Goal: Transaction & Acquisition: Purchase product/service

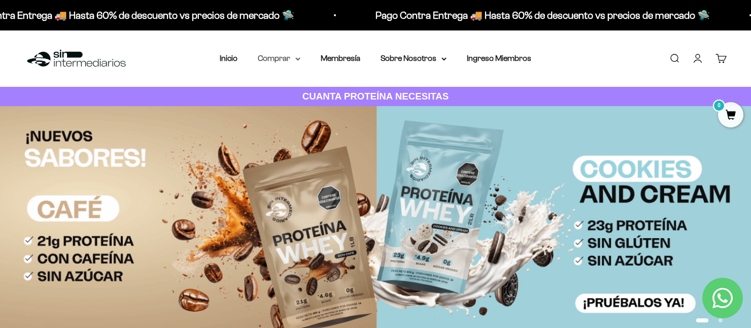
click at [275, 62] on summary "Comprar" at bounding box center [279, 58] width 43 height 13
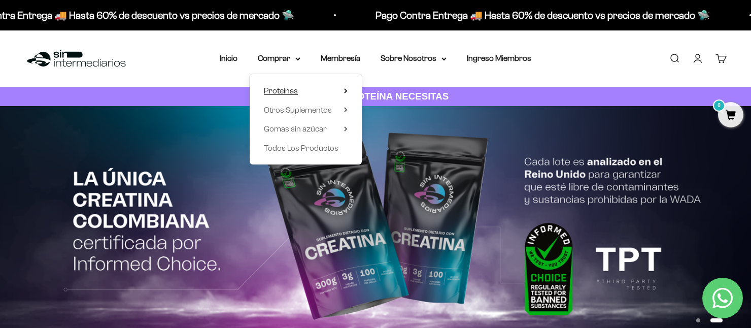
click at [289, 92] on span "Proteínas" at bounding box center [281, 90] width 34 height 9
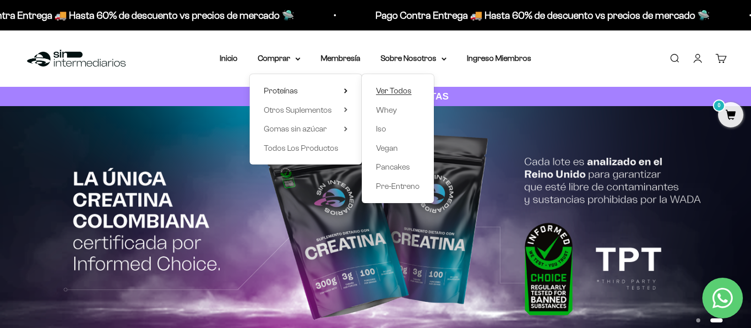
click at [389, 94] on span "Ver Todos" at bounding box center [394, 90] width 36 height 9
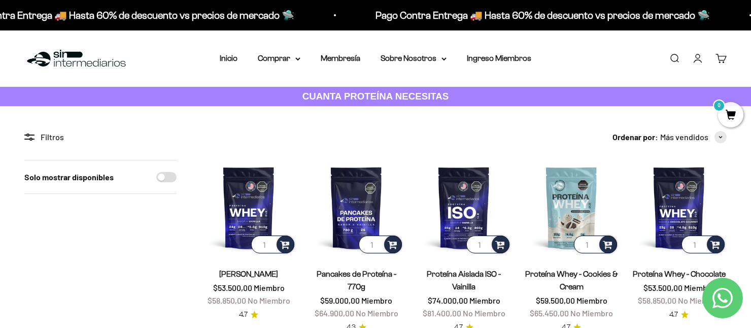
click at [161, 179] on input "Solo mostrar disponibles" at bounding box center [166, 177] width 20 height 10
checkbox input "true"
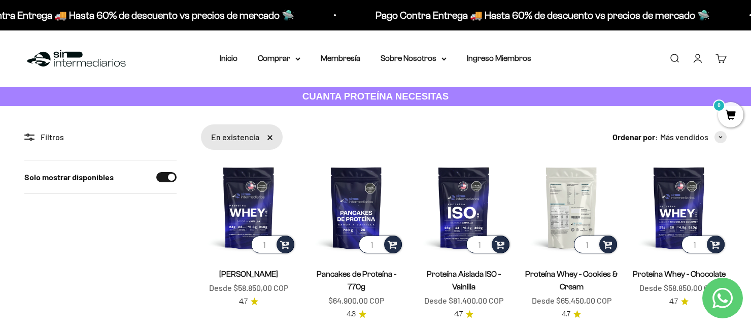
click at [550, 206] on img at bounding box center [570, 207] width 95 height 95
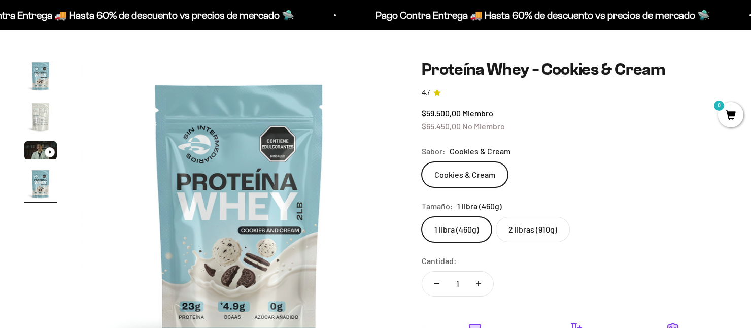
scroll to position [0, 984]
click at [529, 221] on label "2 libras (910g)" at bounding box center [533, 229] width 74 height 25
click at [422, 217] on input "2 libras (910g)" at bounding box center [421, 216] width 1 height 1
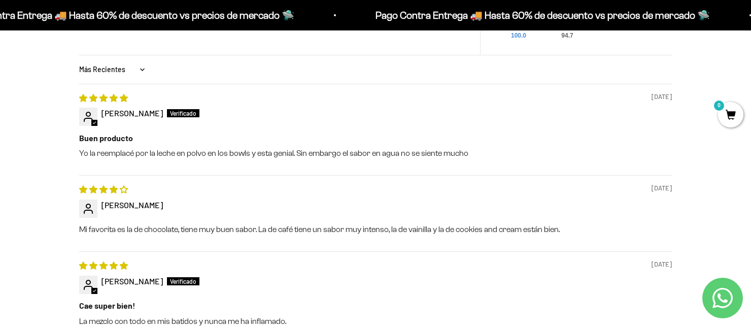
scroll to position [976, 0]
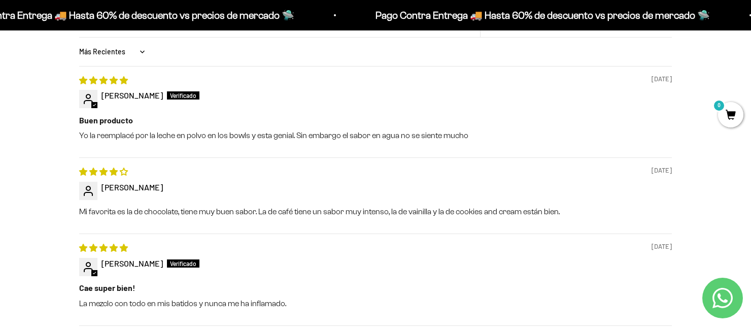
click at [571, 95] on div "[PERSON_NAME]" at bounding box center [375, 95] width 592 height 11
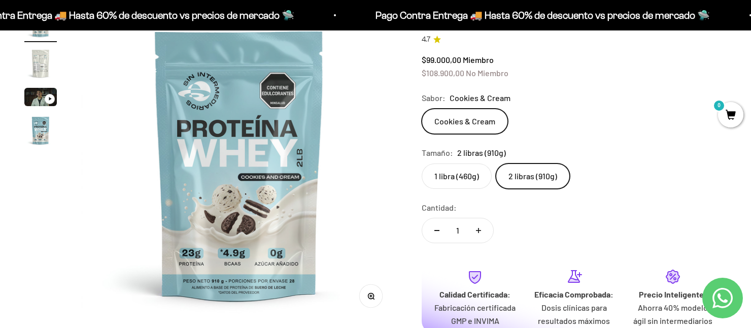
scroll to position [0, 0]
